Goal: Understand process/instructions: Learn how to perform a task or action

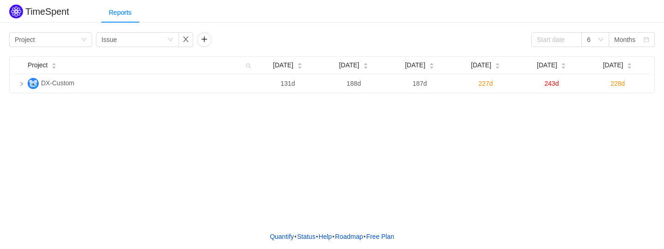
click at [227, 25] on div "TimeSpent Reports Group by Project Group by Issue 6 Months Project Apr 2025 May…" at bounding box center [332, 47] width 664 height 91
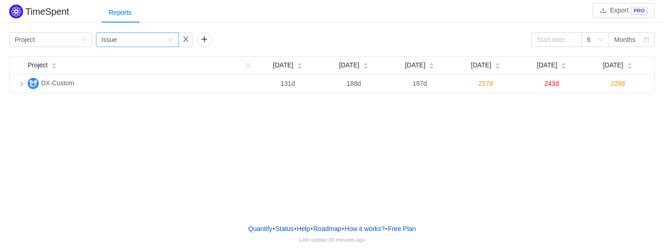
click at [106, 43] on div "Issue" at bounding box center [108, 40] width 15 height 14
click at [206, 40] on button "button" at bounding box center [204, 39] width 15 height 15
click at [254, 41] on div "Group by issue" at bounding box center [235, 40] width 66 height 14
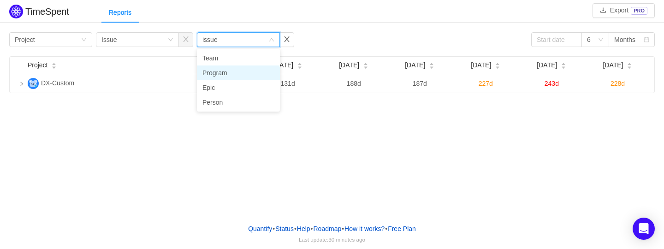
click at [241, 69] on li "Program" at bounding box center [238, 72] width 83 height 15
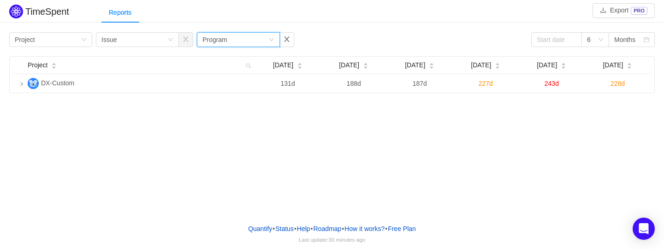
click at [273, 41] on icon "icon: down" at bounding box center [272, 40] width 6 height 6
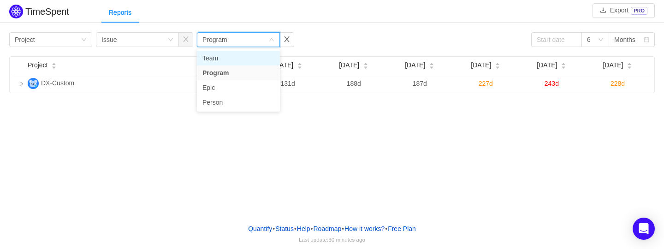
click at [246, 56] on li "Team" at bounding box center [238, 58] width 83 height 15
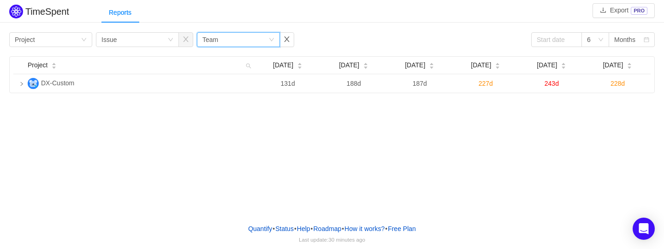
click at [249, 35] on div "Group by Team" at bounding box center [235, 40] width 66 height 14
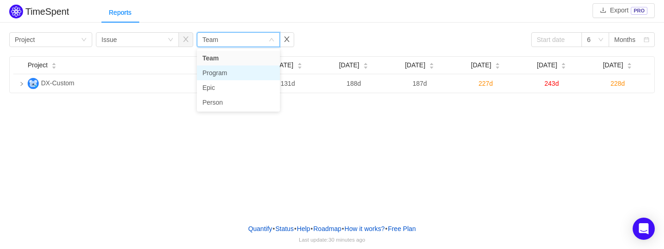
click at [225, 70] on li "Program" at bounding box center [238, 72] width 83 height 15
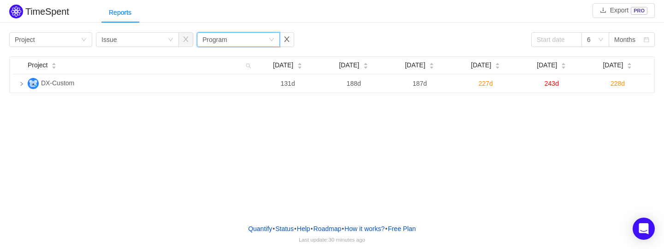
click at [231, 43] on div "Group by Program" at bounding box center [235, 40] width 66 height 14
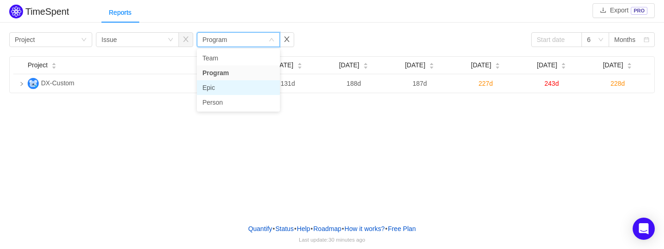
click at [221, 86] on li "Epic" at bounding box center [238, 87] width 83 height 15
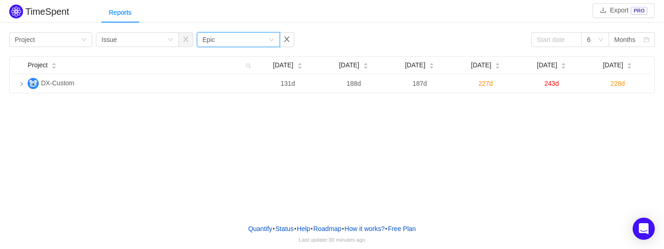
click at [226, 39] on div "Group by Epic" at bounding box center [235, 40] width 66 height 14
click at [220, 104] on li "Person" at bounding box center [238, 102] width 83 height 15
click at [285, 42] on button "button" at bounding box center [286, 39] width 15 height 15
click at [285, 42] on div "Group by Project Group by Issue 6 Months" at bounding box center [332, 39] width 646 height 15
click at [202, 132] on div "TimeSpent Export PRO Reports Group by Project Group by Issue 6 Months Project A…" at bounding box center [332, 108] width 664 height 216
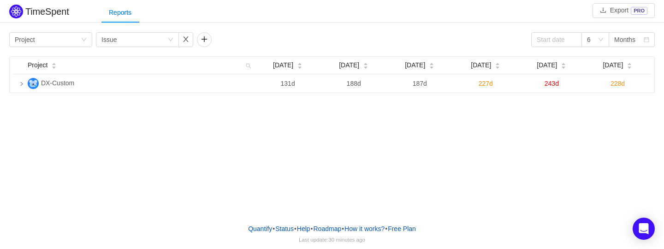
click at [442, 145] on div "TimeSpent Export PRO Reports Group by Project Group by Issue 6 Months Project A…" at bounding box center [332, 108] width 664 height 216
click at [57, 12] on h2 "TimeSpent" at bounding box center [47, 11] width 44 height 10
click at [22, 14] on img at bounding box center [16, 12] width 14 height 14
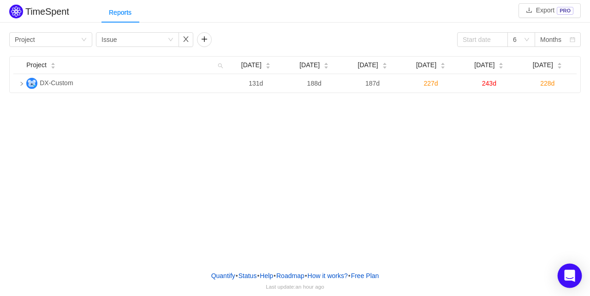
click at [575, 273] on div "Open Intercom Messenger" at bounding box center [569, 276] width 24 height 24
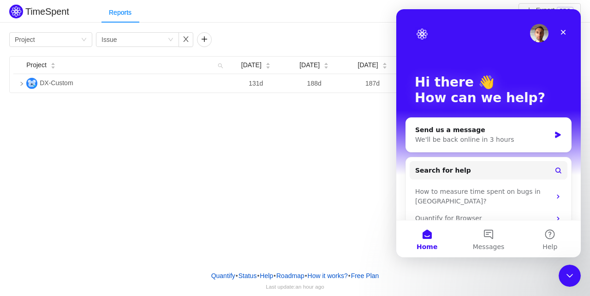
click at [483, 269] on div "Quantify • Status • Help • Roadmap • How it works? • Free Plan Last update: an …" at bounding box center [295, 280] width 590 height 33
click at [562, 34] on icon "Close" at bounding box center [562, 32] width 7 height 7
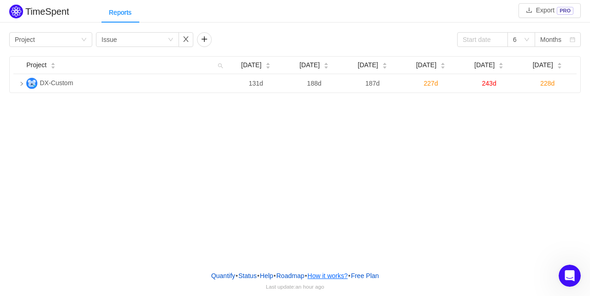
click at [327, 276] on button "How it works?" at bounding box center [327, 276] width 41 height 14
click at [241, 278] on link "Status" at bounding box center [247, 276] width 19 height 14
